Goal: Book appointment/travel/reservation

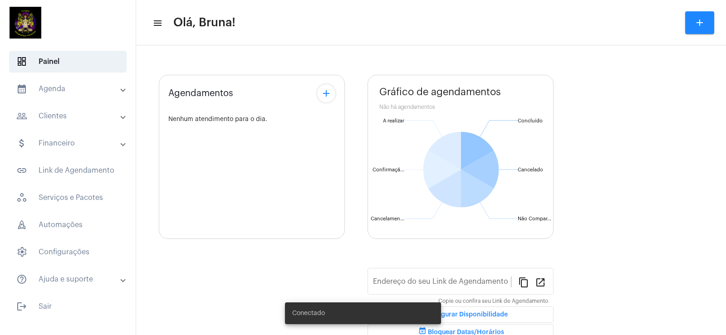
type input "[URL][DOMAIN_NAME]"
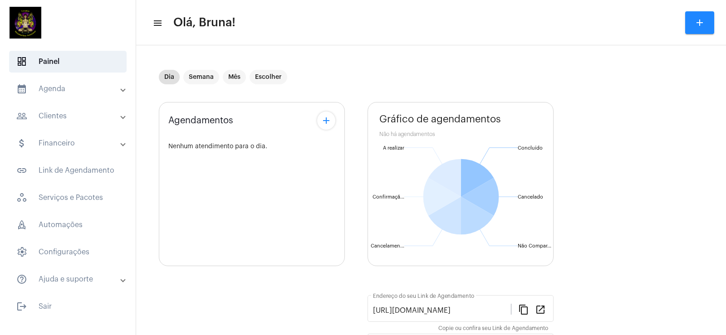
click at [40, 93] on mat-panel-title "calendar_month_outlined Agenda" at bounding box center [68, 89] width 105 height 11
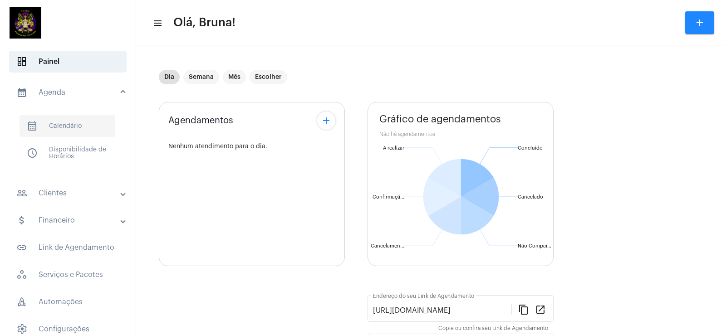
click at [51, 129] on span "calendar_month_outlined Calendário" at bounding box center [68, 126] width 96 height 22
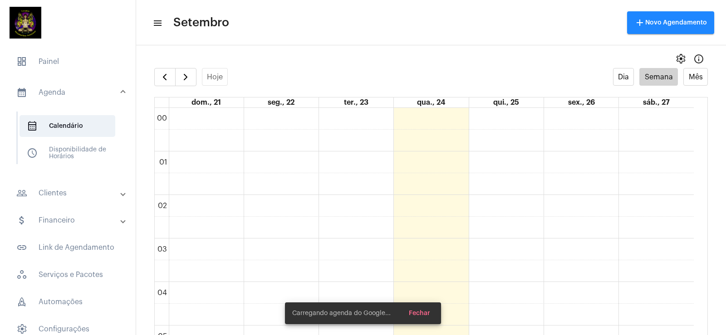
scroll to position [262, 0]
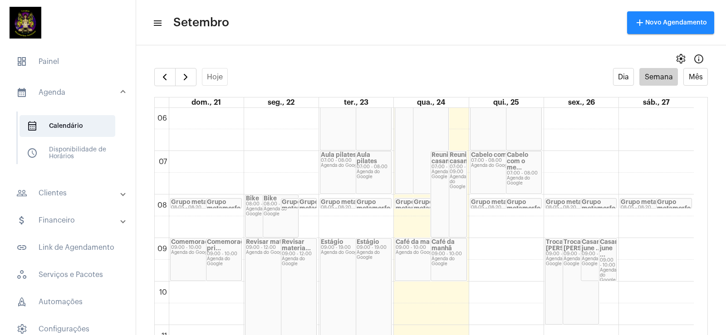
drag, startPoint x: 691, startPoint y: 193, endPoint x: 694, endPoint y: 201, distance: 8.8
click at [700, 202] on div "00 01 02 03 04 05 06 07 08 09 10 11 12 13 14 15 16 17 18 19 20 21 22 23 Grupo m…" at bounding box center [431, 230] width 553 height 245
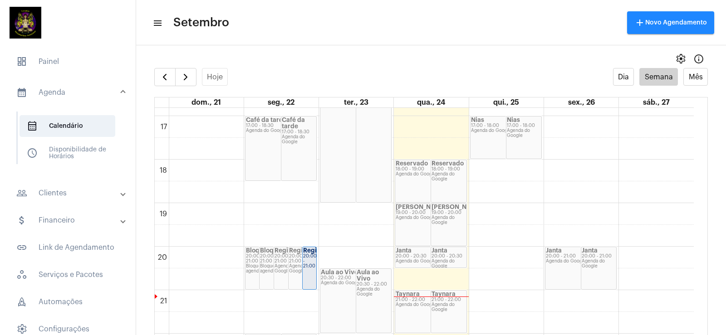
scroll to position [752, 0]
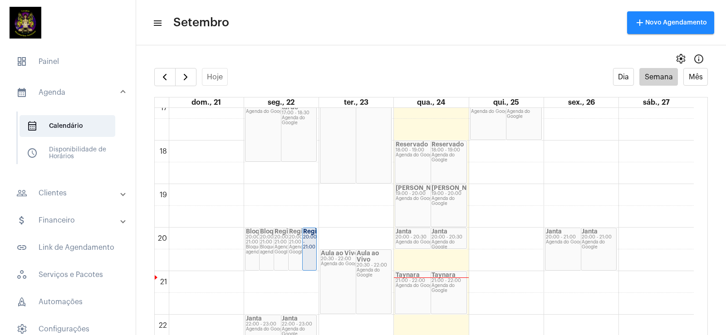
click at [422, 285] on div "Taynara 21:00 - 22:00 Agenda do Google" at bounding box center [430, 293] width 71 height 42
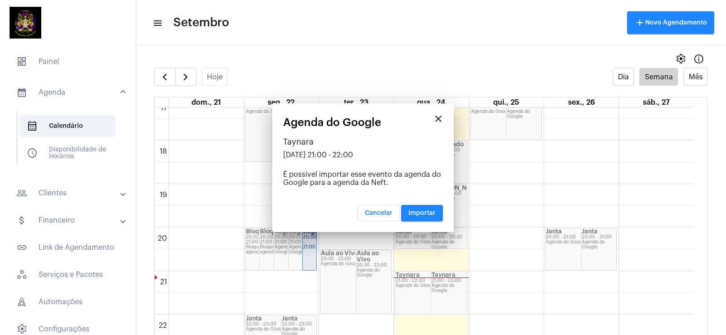
click at [453, 290] on div at bounding box center [363, 167] width 726 height 335
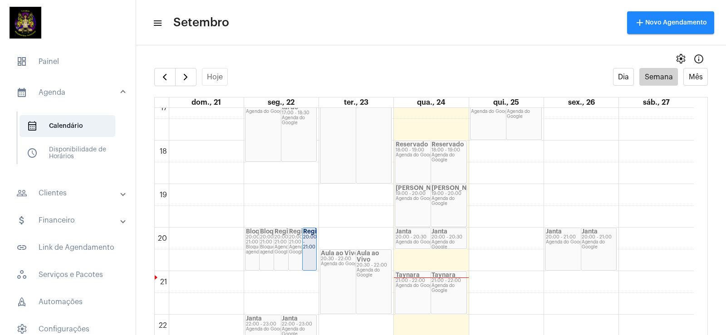
scroll to position [760, 0]
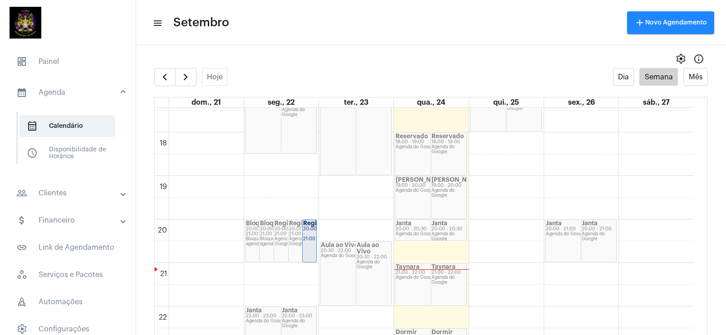
click at [442, 286] on div "Taynara 21:00 - 22:00 Agenda do Google" at bounding box center [448, 285] width 35 height 42
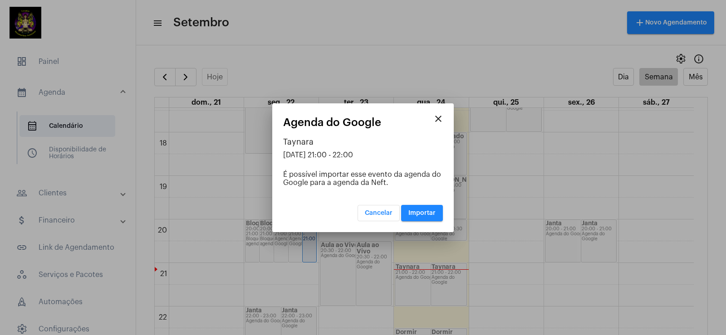
click at [412, 218] on button "Importar" at bounding box center [422, 213] width 42 height 16
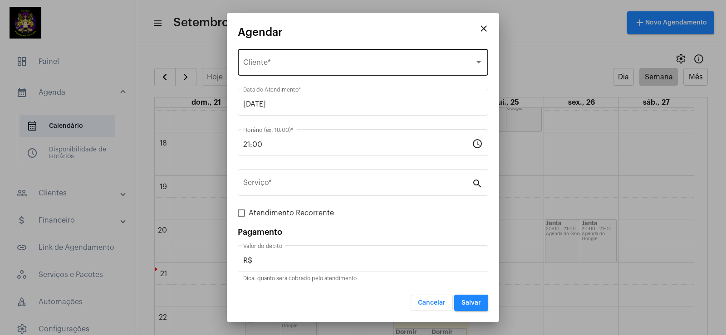
click at [266, 61] on span "Selecione o Cliente" at bounding box center [359, 64] width 232 height 8
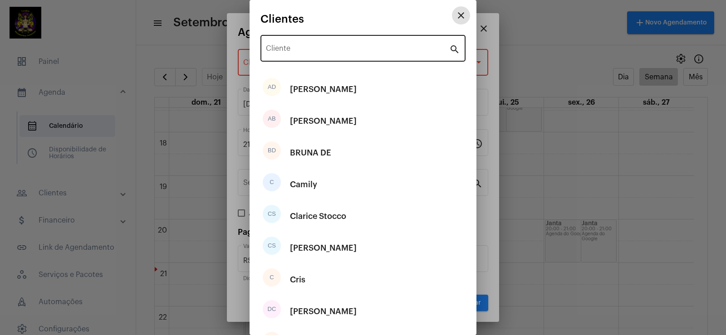
click at [324, 46] on input "Cliente" at bounding box center [357, 50] width 183 height 8
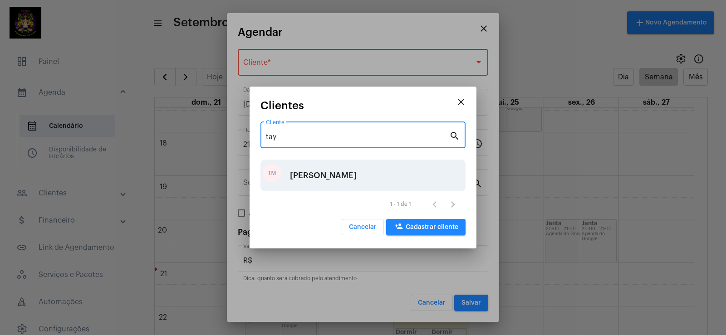
type input "tay"
click at [336, 173] on div "[PERSON_NAME]" at bounding box center [323, 175] width 67 height 27
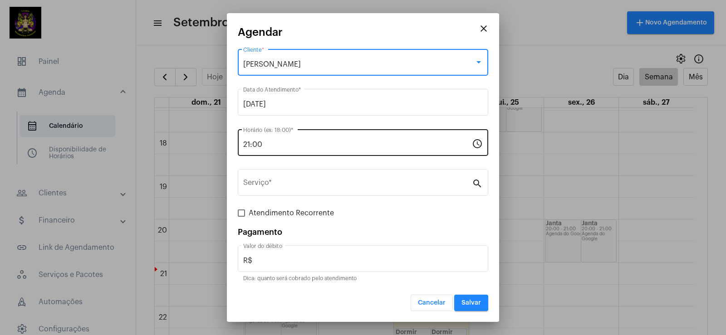
click at [295, 142] on input "21:00" at bounding box center [357, 145] width 229 height 8
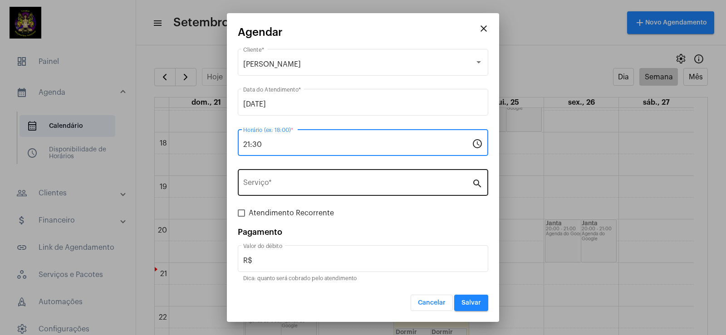
type input "21:30"
click at [322, 178] on div "Serviço *" at bounding box center [357, 182] width 229 height 29
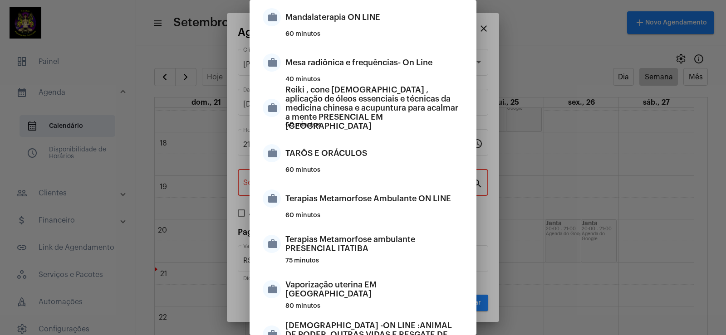
scroll to position [187, 0]
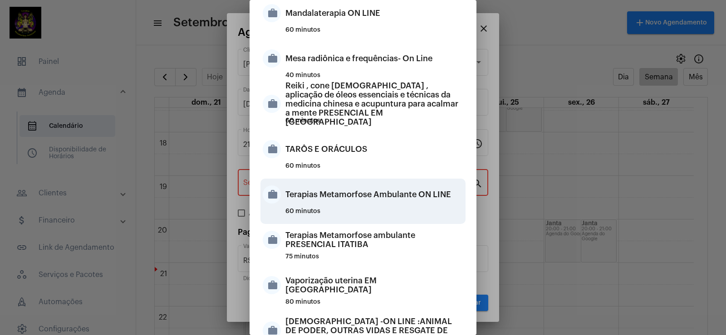
click at [434, 191] on div "Terapias Metamorfose Ambulante ON LINE" at bounding box center [375, 194] width 178 height 27
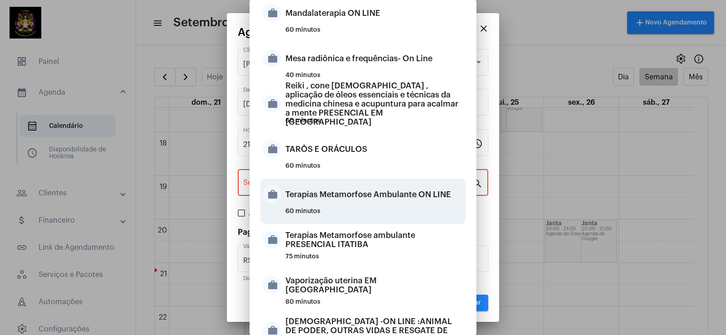
type input "Terapias Metamorfose Ambulante ON LINE"
type input "R$ 200"
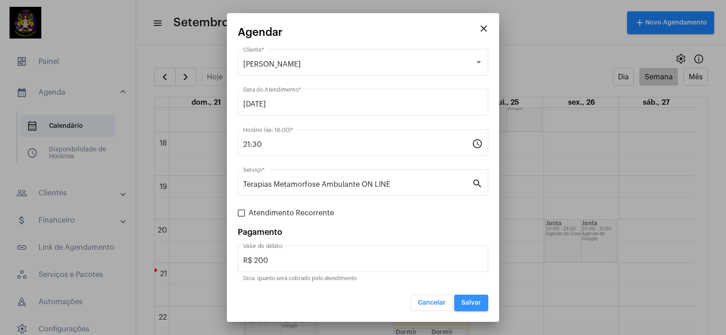
click at [476, 308] on button "Salvar" at bounding box center [471, 303] width 34 height 16
